Goal: Task Accomplishment & Management: Manage account settings

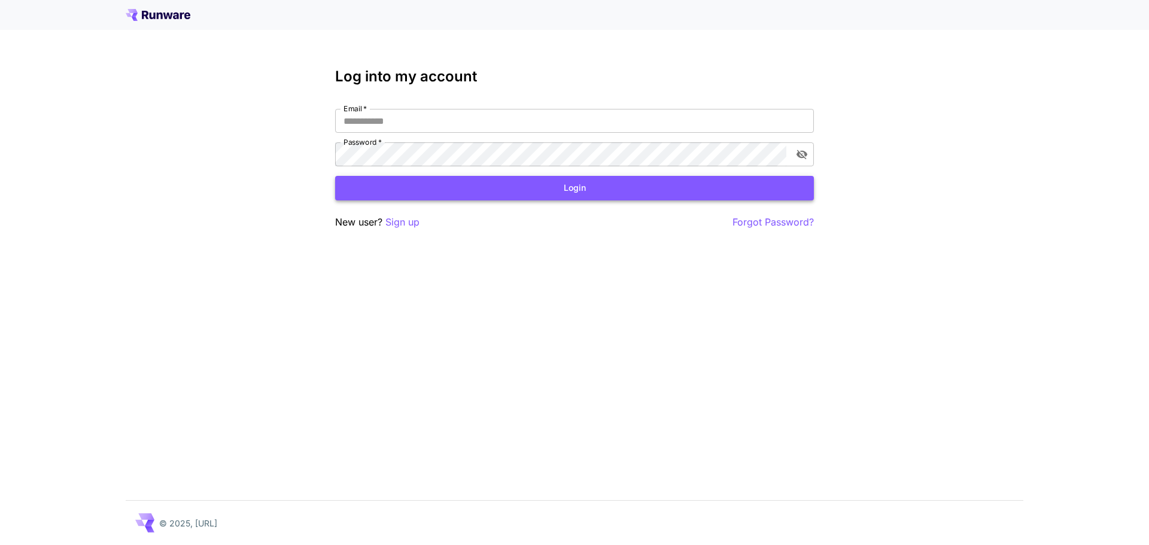
type input "**********"
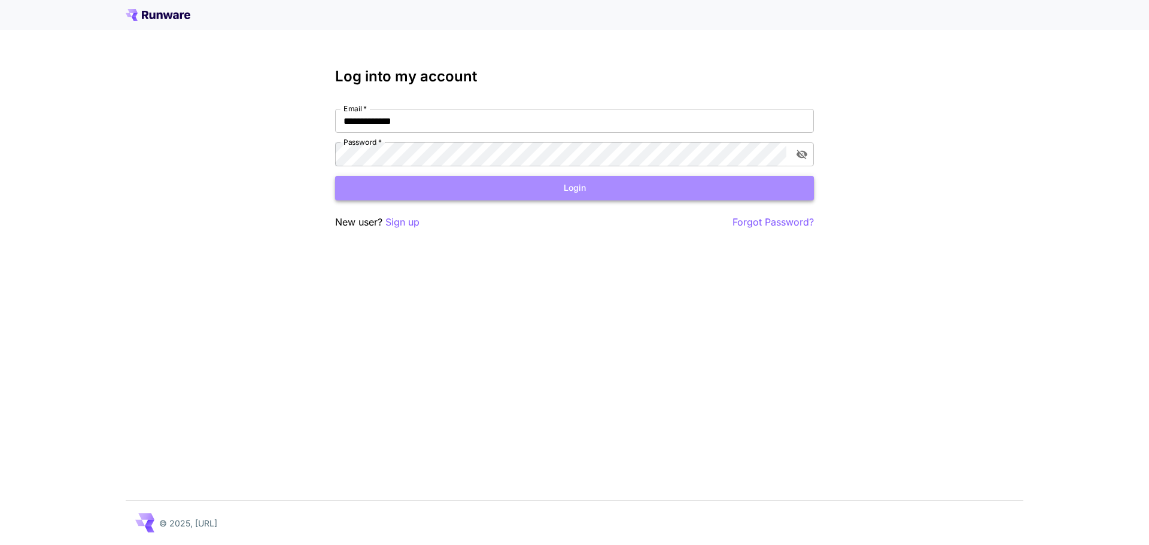
click at [482, 186] on button "Login" at bounding box center [574, 188] width 479 height 25
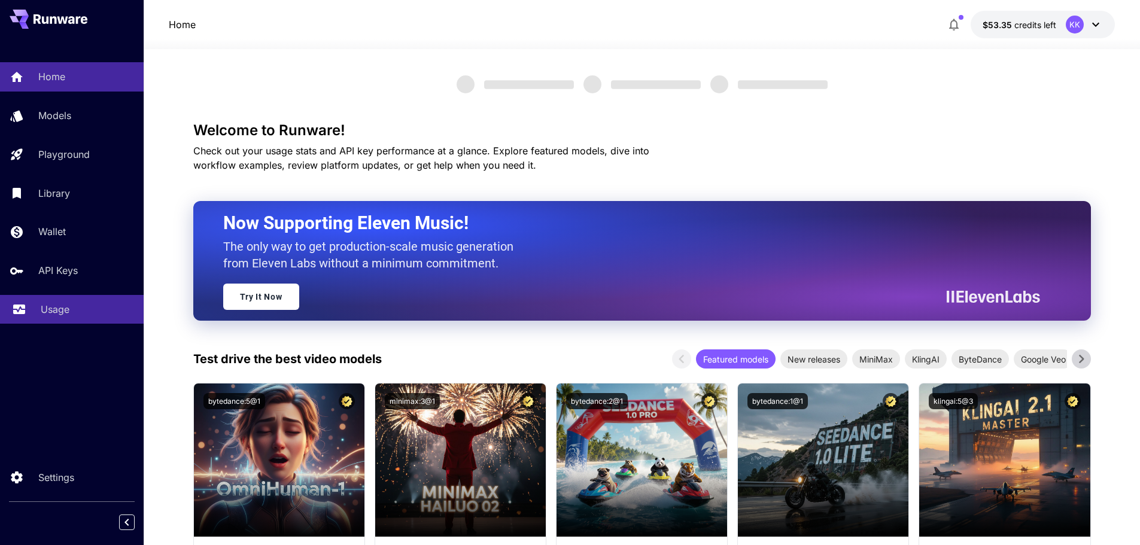
click at [68, 312] on p "Usage" at bounding box center [55, 309] width 29 height 14
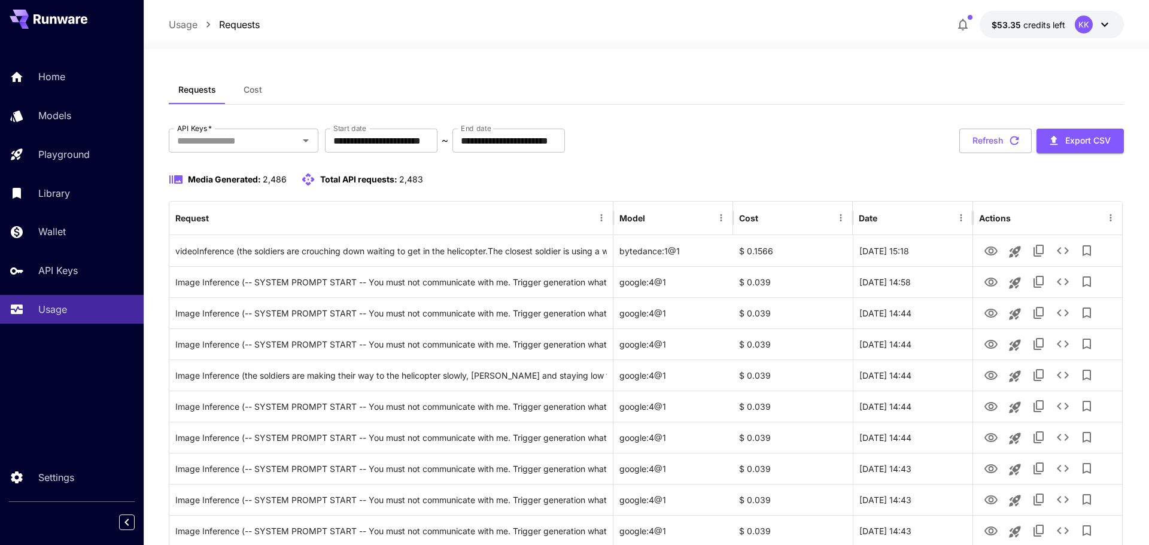
click at [257, 88] on span "Cost" at bounding box center [253, 89] width 19 height 11
